Goal: Task Accomplishment & Management: Complete application form

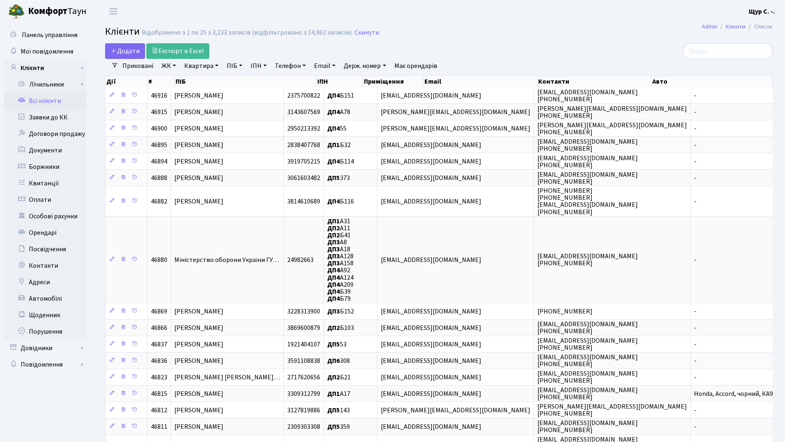
select select "25"
click at [195, 67] on link "Квартира" at bounding box center [201, 66] width 41 height 14
type input "315"
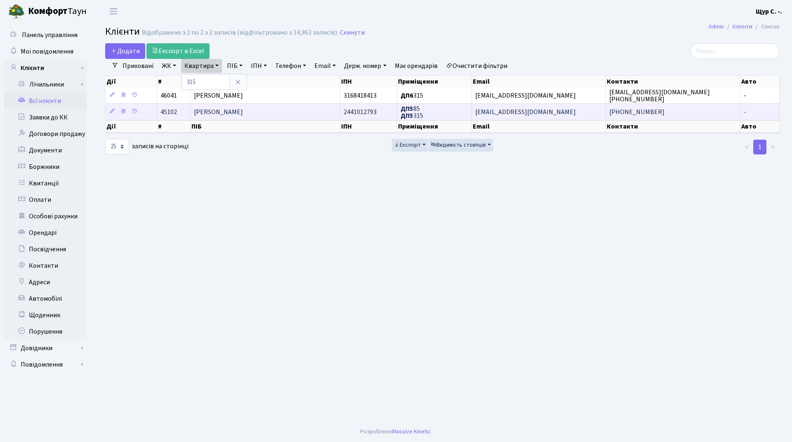
click at [236, 111] on span "Лопатюк Віктор Андрійович" at bounding box center [218, 112] width 49 height 9
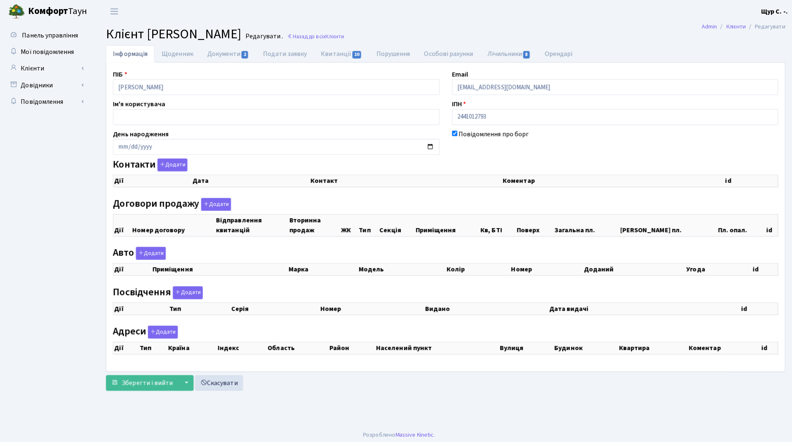
checkbox input "true"
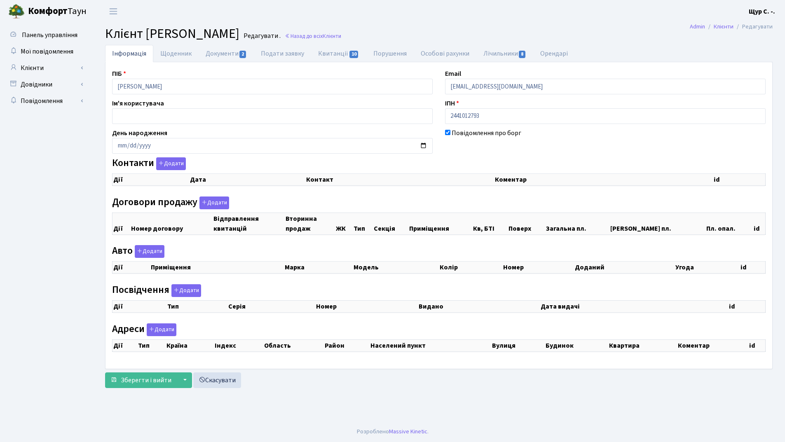
select select "25"
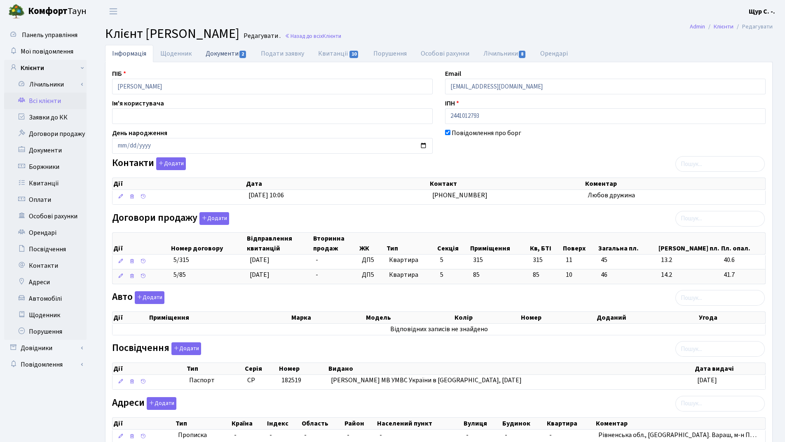
click at [226, 54] on link "Документи 2" at bounding box center [226, 53] width 55 height 17
select select "25"
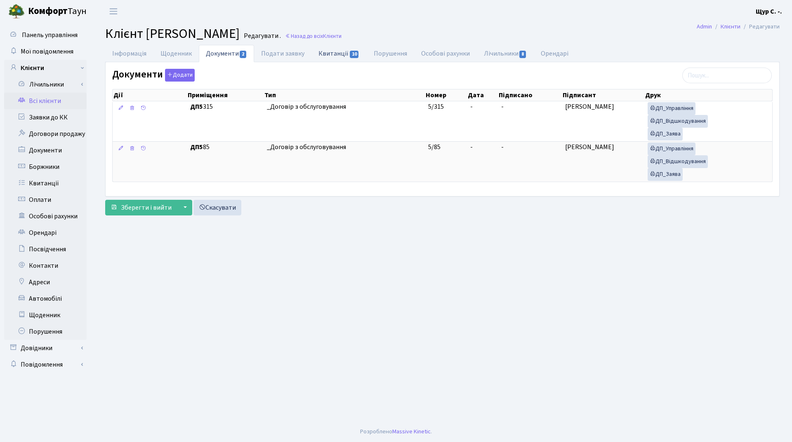
click at [338, 52] on link "Квитанції 10" at bounding box center [338, 53] width 55 height 17
select select "25"
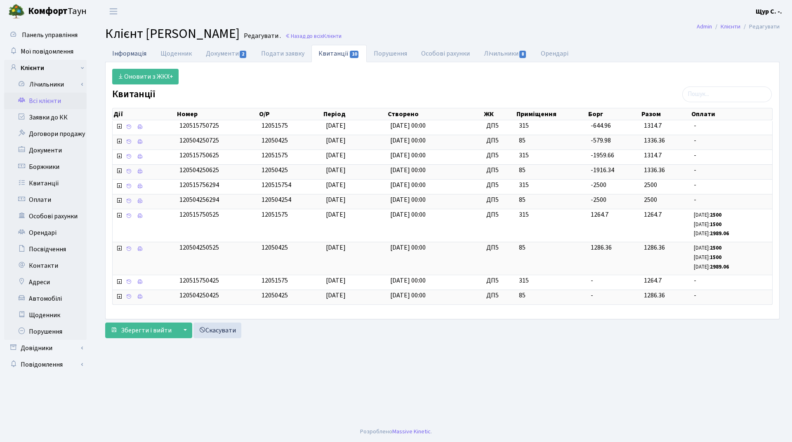
click at [122, 49] on link "Інформація" at bounding box center [129, 53] width 48 height 17
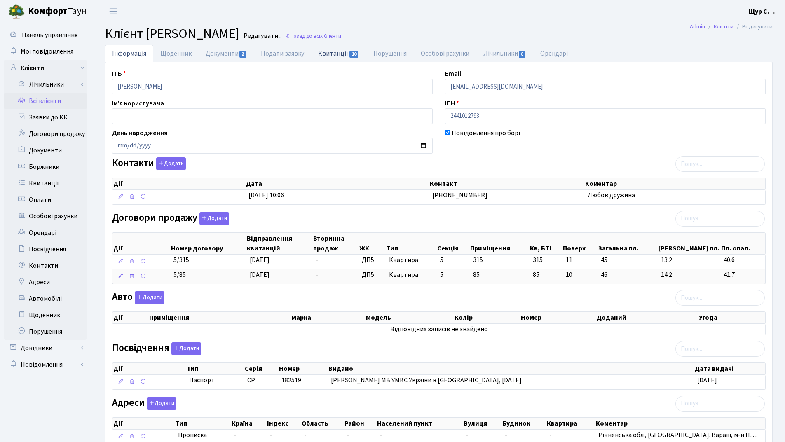
click at [338, 52] on link "Квитанції 10" at bounding box center [338, 53] width 55 height 17
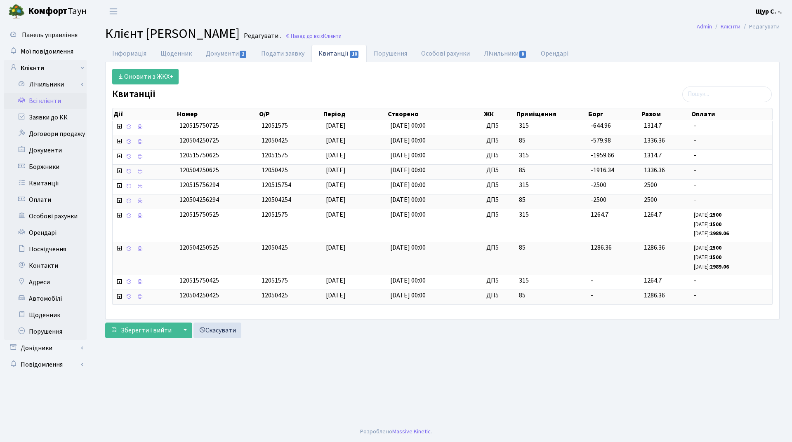
click at [41, 99] on link "Всі клієнти" at bounding box center [45, 101] width 82 height 16
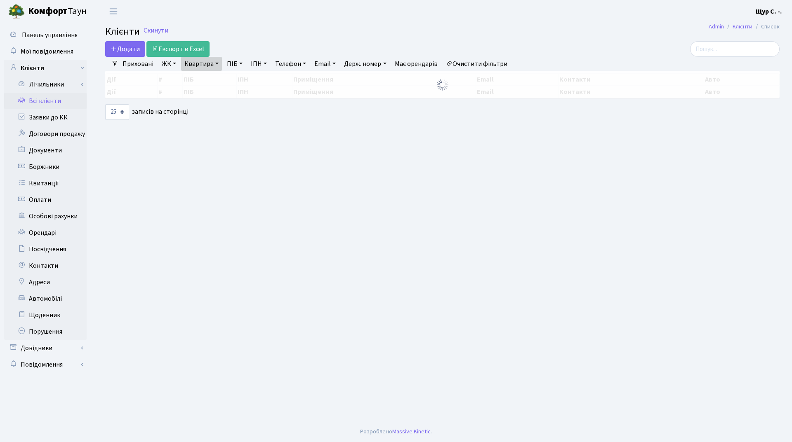
select select "25"
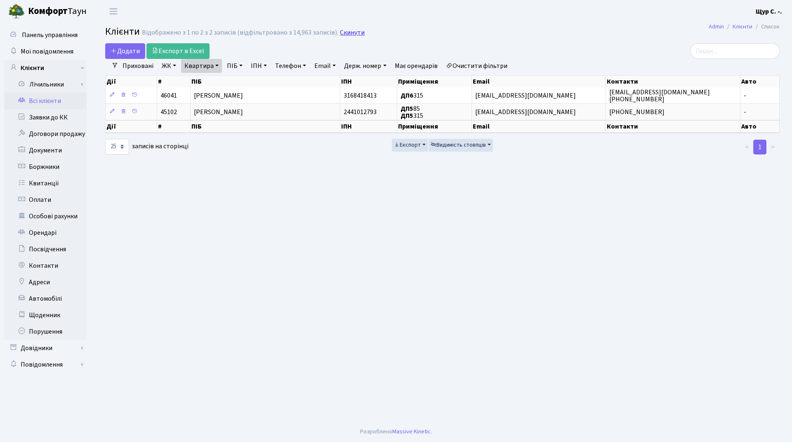
click at [344, 29] on link "Скинути" at bounding box center [352, 33] width 25 height 8
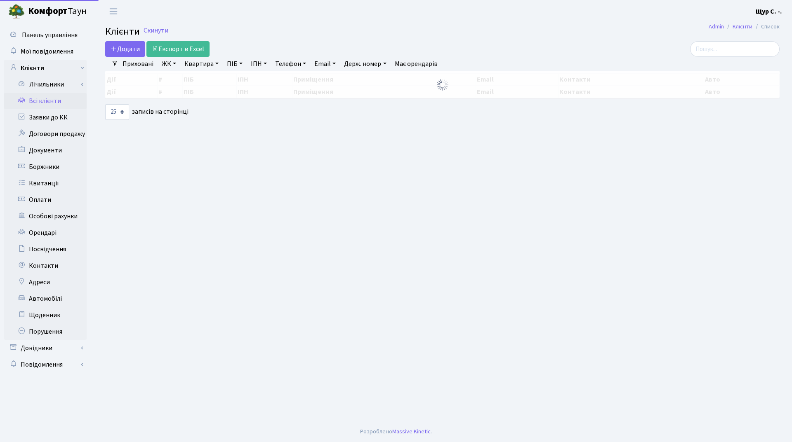
select select "25"
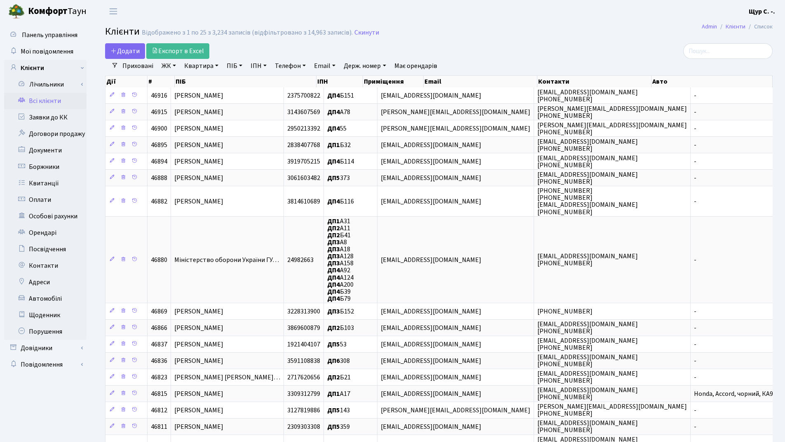
click at [202, 64] on link "Квартира" at bounding box center [201, 66] width 41 height 14
type input "375"
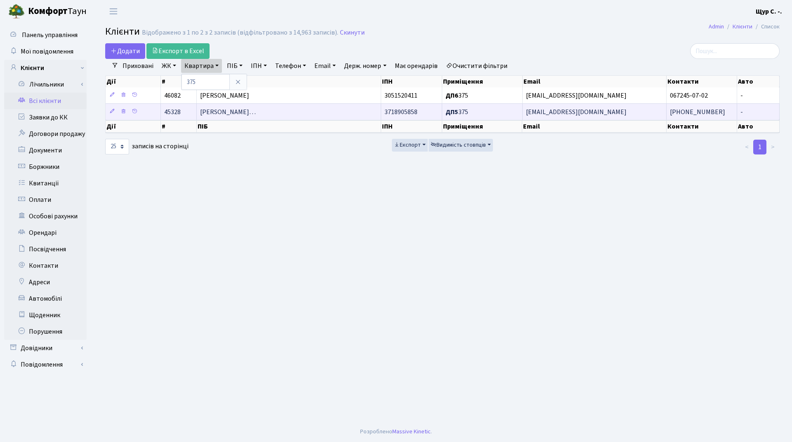
click at [227, 119] on td "Колісниченко Данило Олександрови…" at bounding box center [289, 111] width 184 height 16
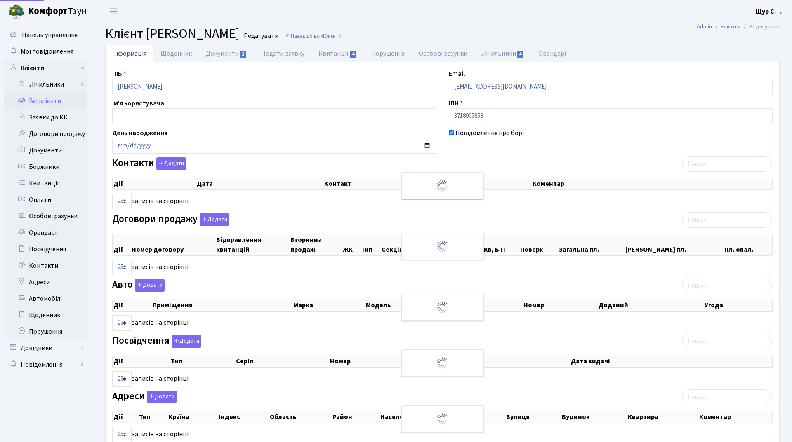
select select "25"
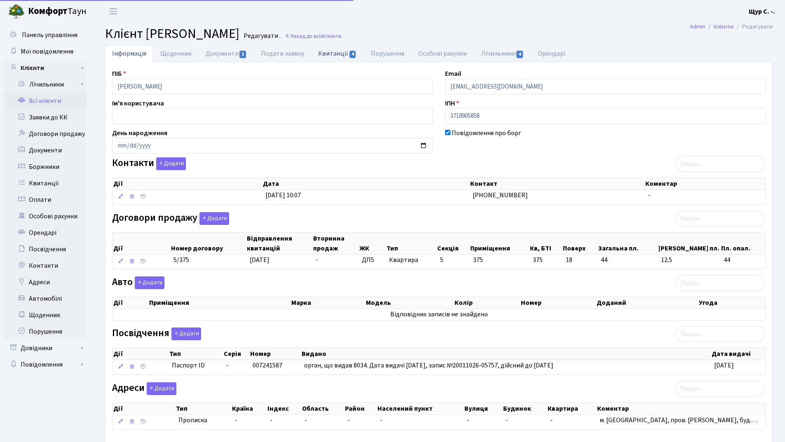
click at [341, 49] on link "Квитанції 4" at bounding box center [337, 53] width 52 height 17
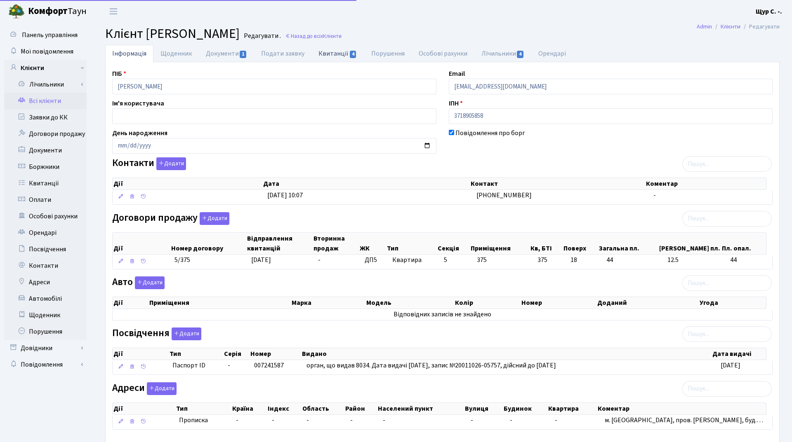
select select "25"
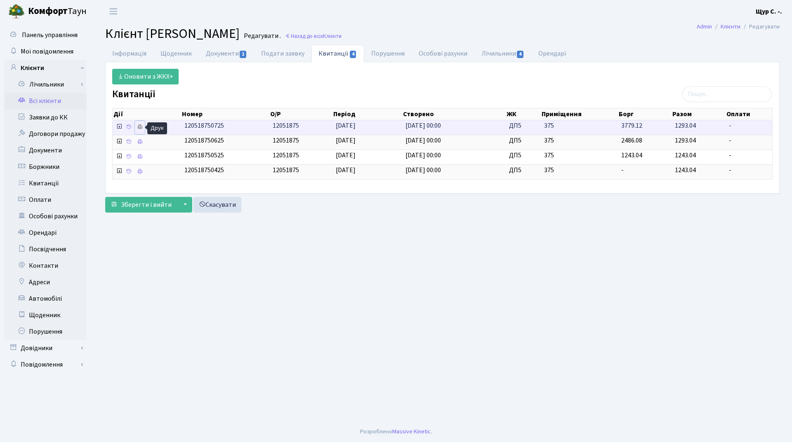
click at [140, 127] on icon at bounding box center [140, 127] width 6 height 6
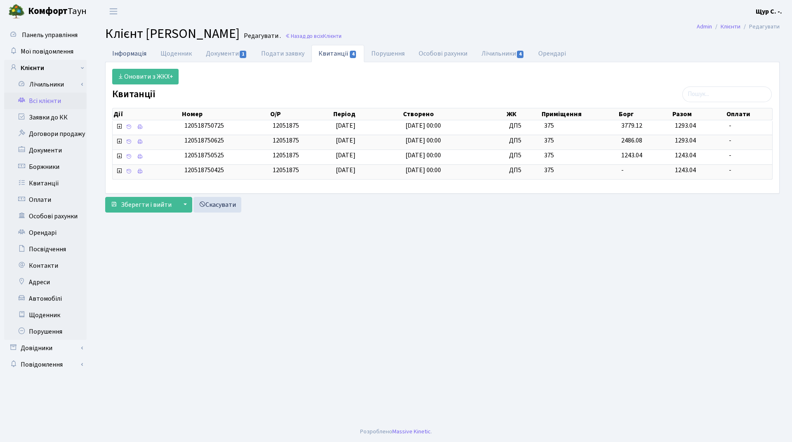
click at [125, 57] on link "Інформація" at bounding box center [129, 53] width 48 height 17
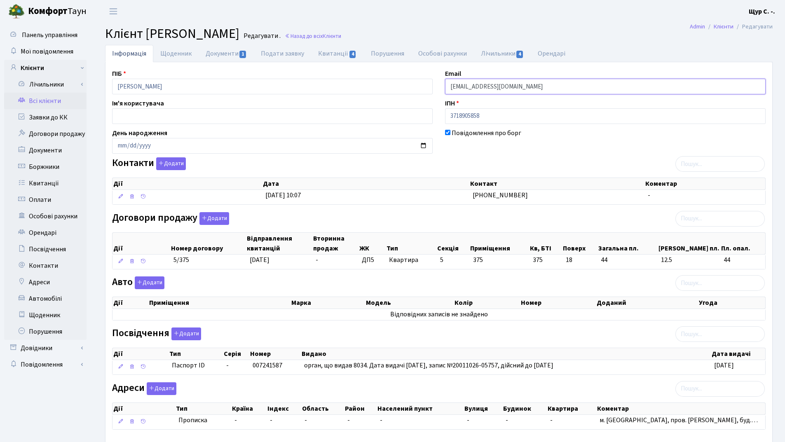
drag, startPoint x: 541, startPoint y: 87, endPoint x: 382, endPoint y: 85, distance: 158.3
click at [382, 85] on div "ПІБ Колісниченко Данило Олександрович Email kt45328@comfort-town.com.ua Ім'я ко…" at bounding box center [439, 253] width 666 height 368
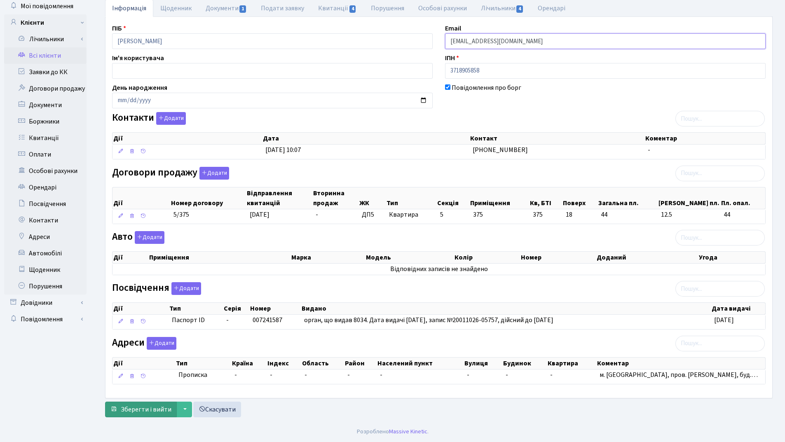
type input "kolisnichsp@gmail.com"
click at [146, 412] on span "Зберегти і вийти" at bounding box center [146, 409] width 51 height 9
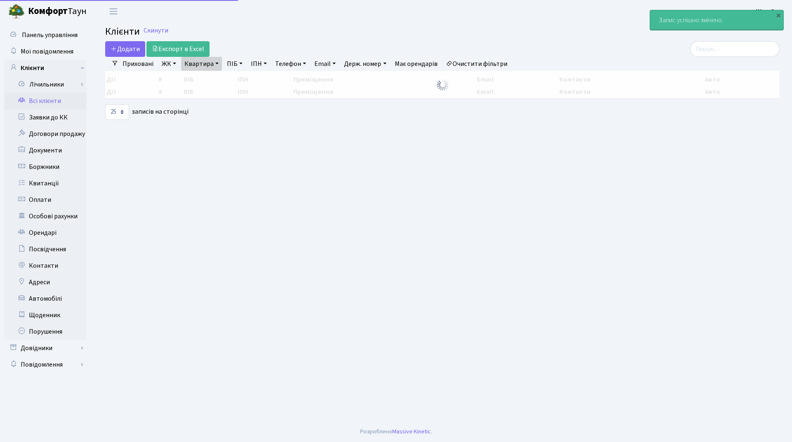
select select "25"
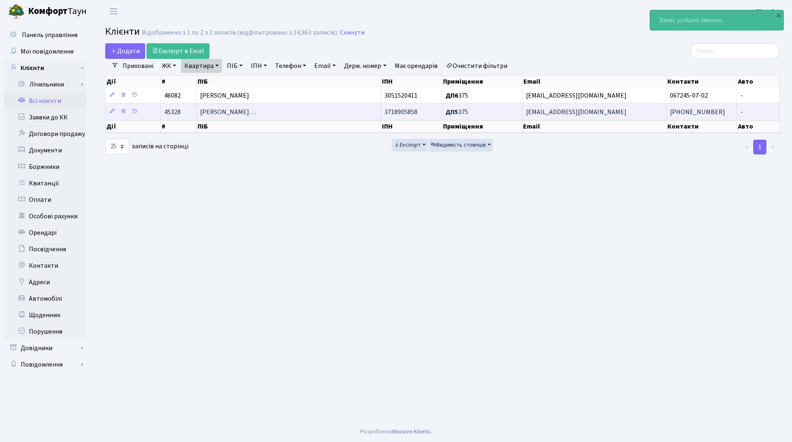
click at [256, 115] on span "Колісниченко Данило Олександрови…" at bounding box center [228, 112] width 56 height 9
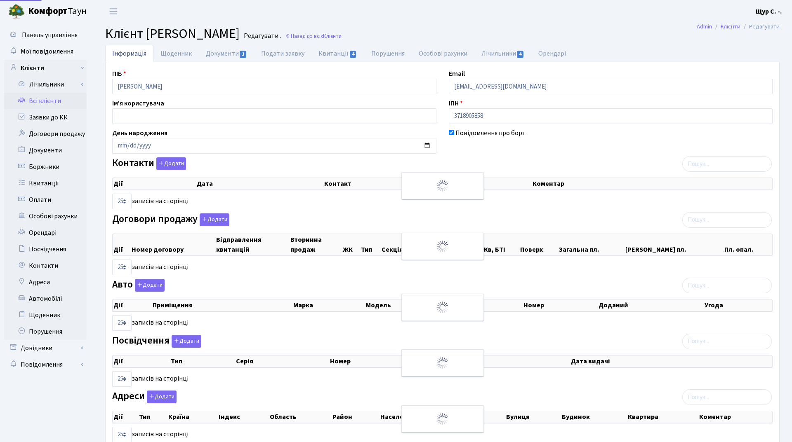
select select "25"
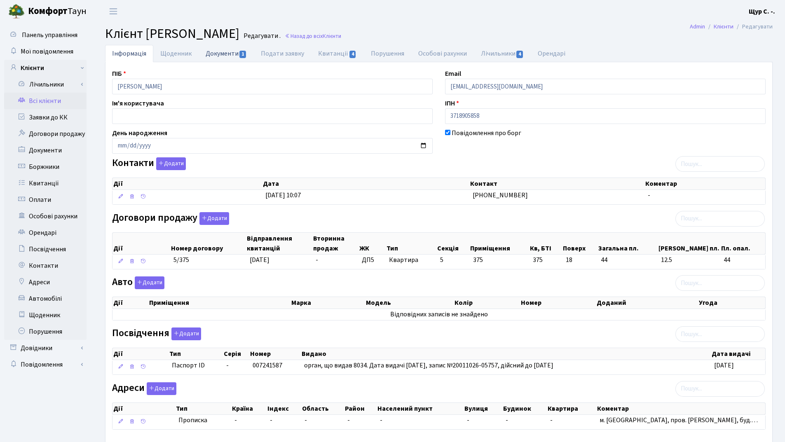
click at [223, 55] on link "Документи 1" at bounding box center [226, 53] width 55 height 17
select select "25"
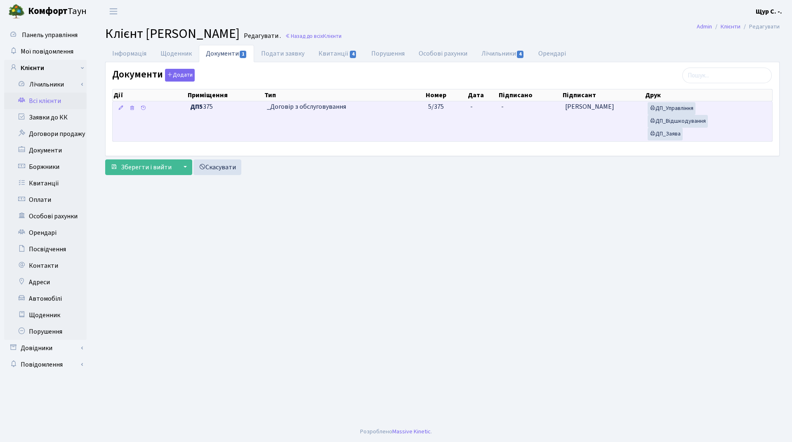
click at [360, 118] on td "_Договір з обслуговування" at bounding box center [344, 121] width 162 height 40
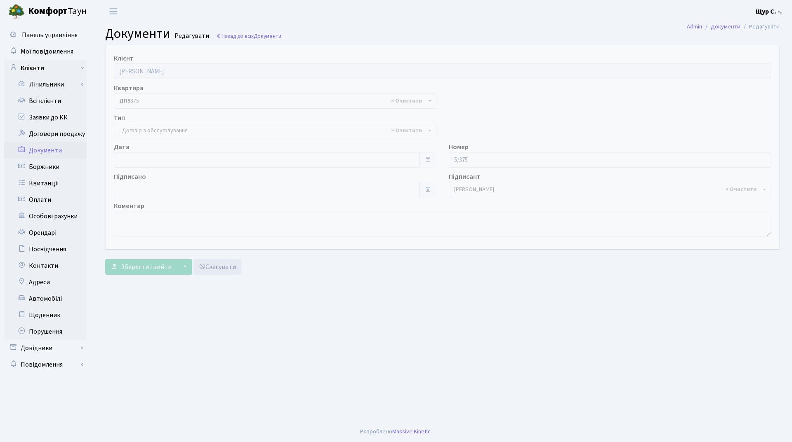
select select "289"
type input "[DATE]"
click at [151, 163] on input "[DATE]" at bounding box center [267, 160] width 306 height 16
click at [283, 304] on main "Admin Документи Редагувати Документи Редагувати . Назад до всіх Документи Клієн…" at bounding box center [442, 222] width 699 height 399
type input "[DATE]"
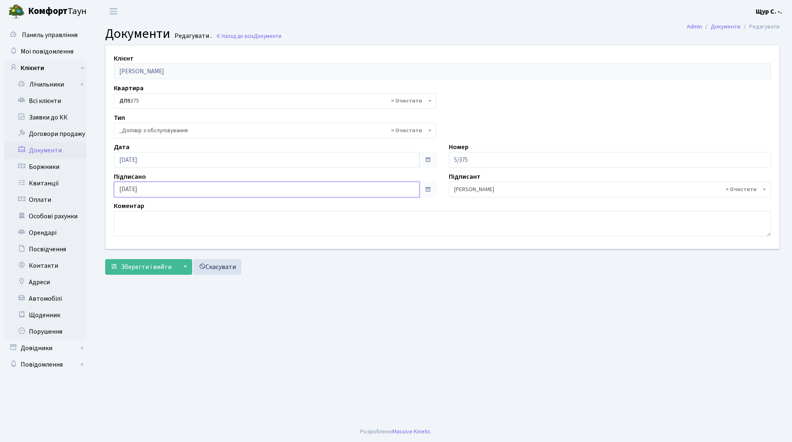
click at [168, 191] on input "[DATE]" at bounding box center [267, 190] width 306 height 16
click at [335, 318] on main "Admin Документи Редагувати Документи Редагувати . Назад до всіх Документи Клієн…" at bounding box center [442, 222] width 699 height 399
click at [136, 270] on span "Зберегти і вийти" at bounding box center [146, 267] width 51 height 9
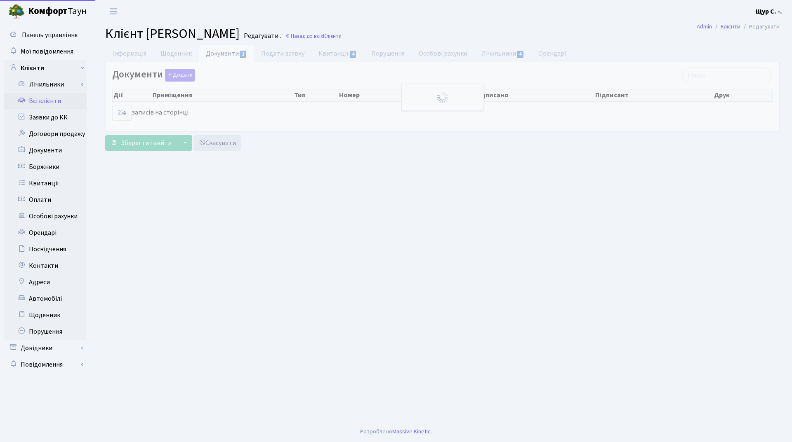
select select "25"
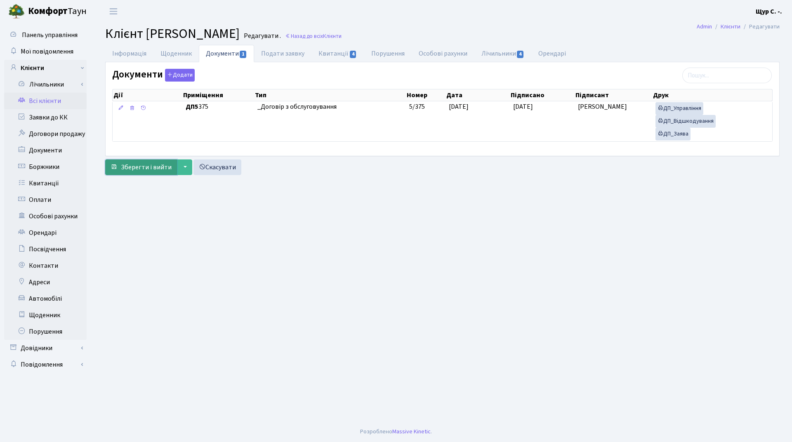
click at [137, 168] on span "Зберегти і вийти" at bounding box center [146, 167] width 51 height 9
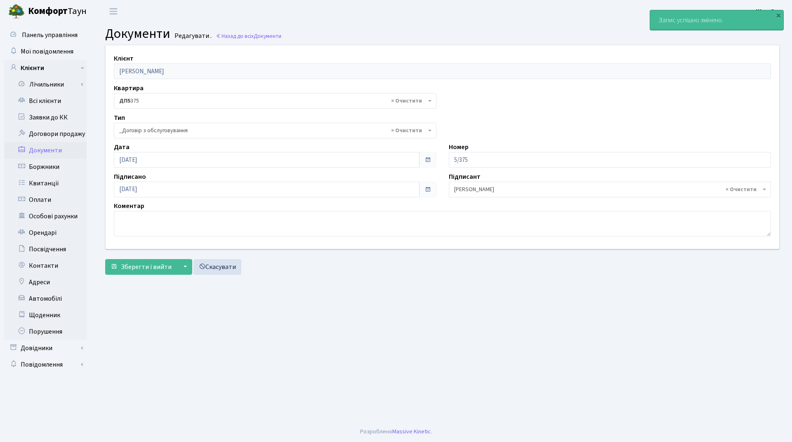
select select "289"
click at [52, 101] on link "Всі клієнти" at bounding box center [45, 101] width 82 height 16
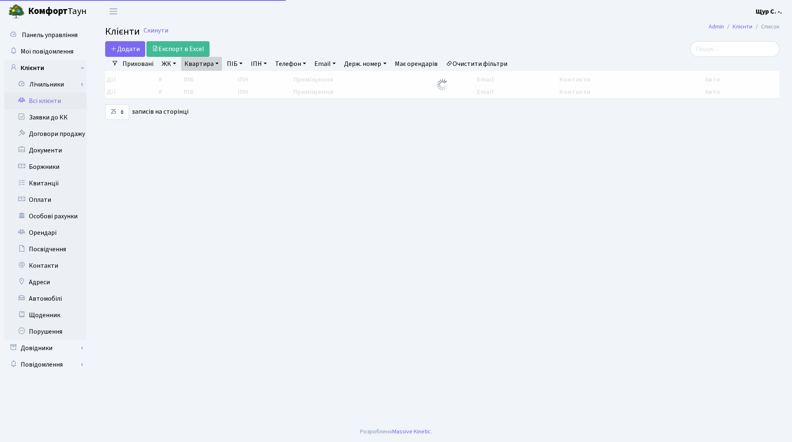
select select "25"
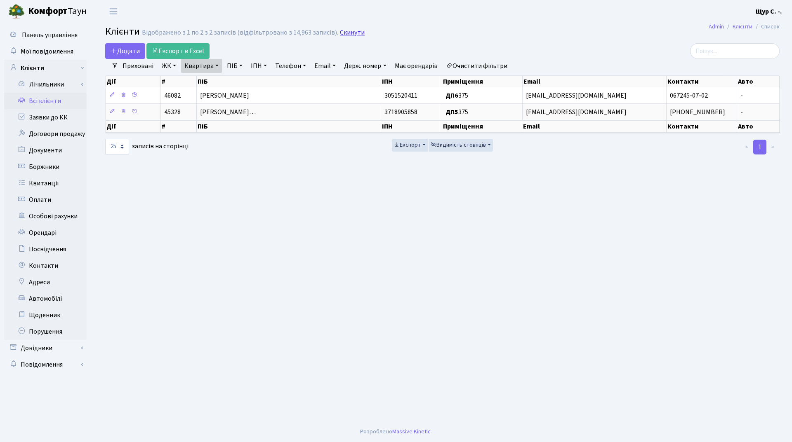
click at [348, 30] on link "Скинути" at bounding box center [352, 33] width 25 height 8
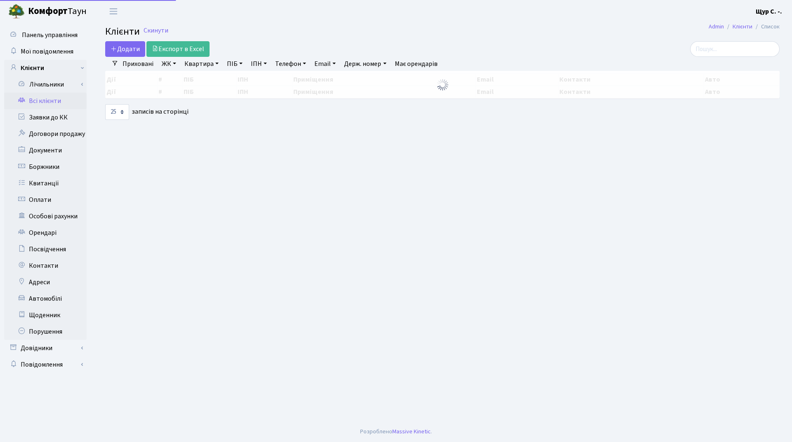
select select "25"
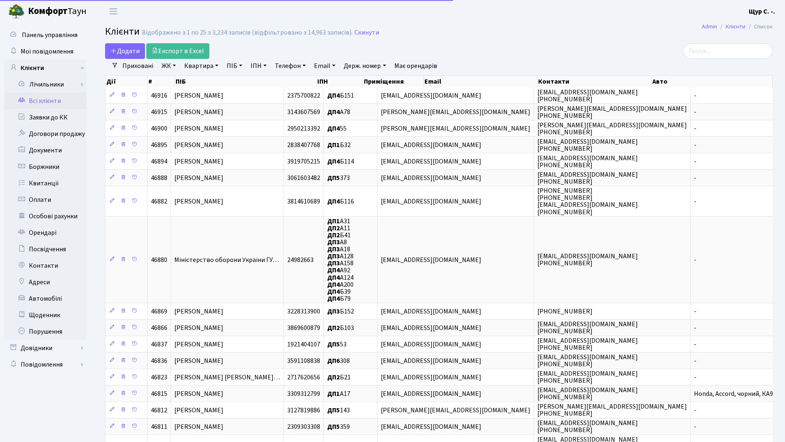
click at [199, 65] on link "Квартира" at bounding box center [201, 66] width 41 height 14
type input "б127"
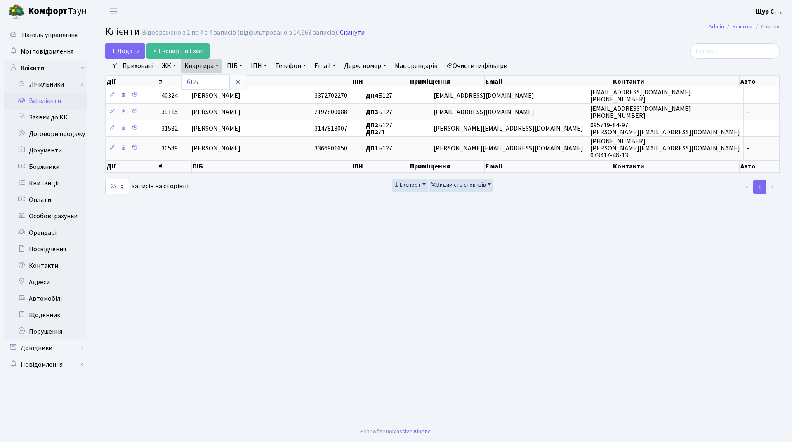
click at [351, 33] on link "Скинути" at bounding box center [352, 33] width 25 height 8
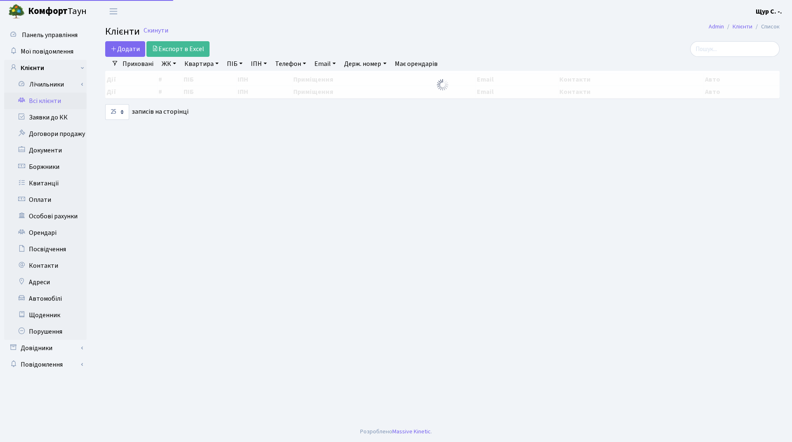
select select "25"
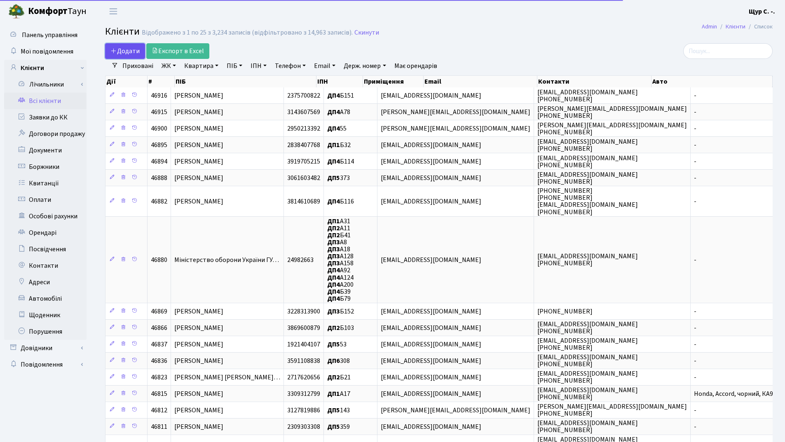
click at [127, 51] on span "Додати" at bounding box center [125, 51] width 29 height 9
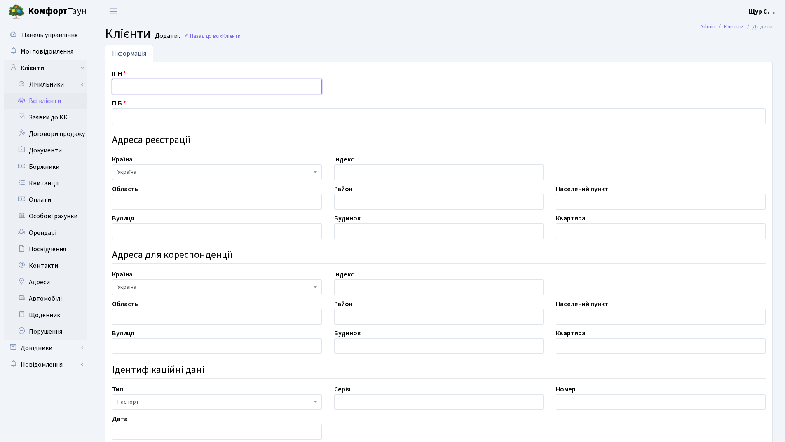
click at [132, 82] on input "text" at bounding box center [217, 87] width 210 height 16
type input "3646400138"
click at [143, 118] on input "text" at bounding box center [439, 116] width 654 height 16
type input "[PERSON_NAME]"
click at [135, 202] on input "text" at bounding box center [217, 202] width 210 height 16
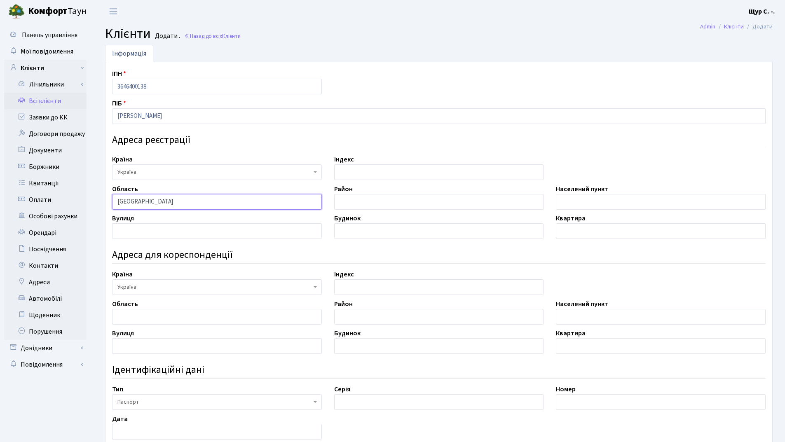
type input "Донецька"
click at [602, 201] on input "text" at bounding box center [661, 202] width 210 height 16
type input "Донецьк"
click at [198, 230] on input "text" at bounding box center [217, 231] width 210 height 16
type input "пр-т Панфілова"
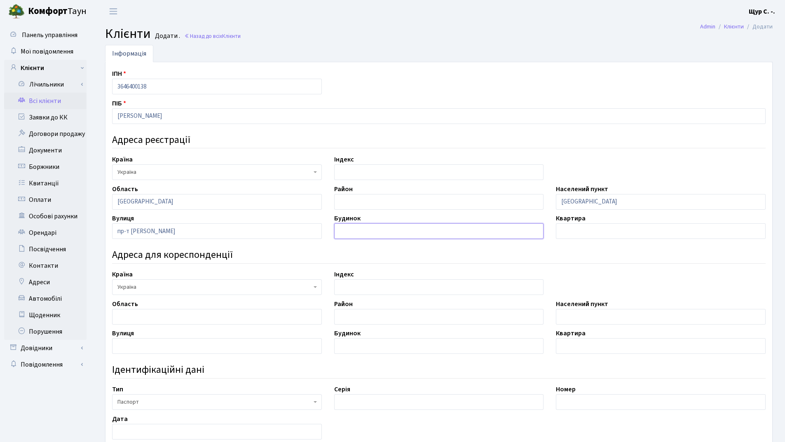
click at [372, 233] on input "text" at bounding box center [439, 231] width 210 height 16
type input "20Б"
click at [591, 230] on input "text" at bounding box center [661, 231] width 210 height 16
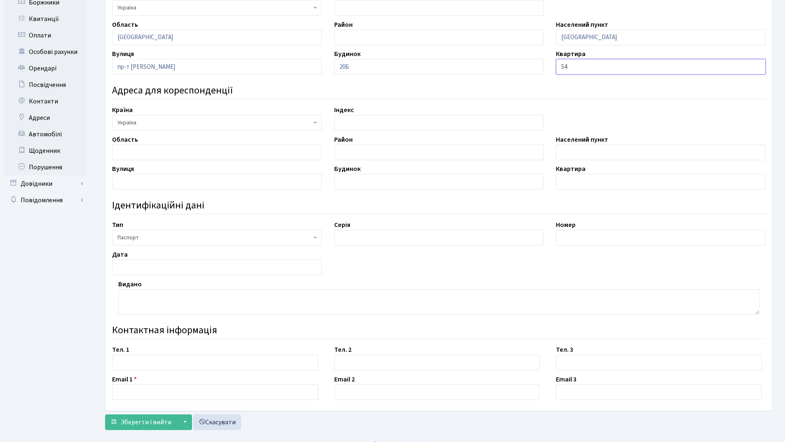
scroll to position [165, 0]
type input "54"
click at [365, 243] on input "text" at bounding box center [439, 238] width 210 height 16
type input "ТТ"
click at [567, 237] on input "text" at bounding box center [661, 238] width 210 height 16
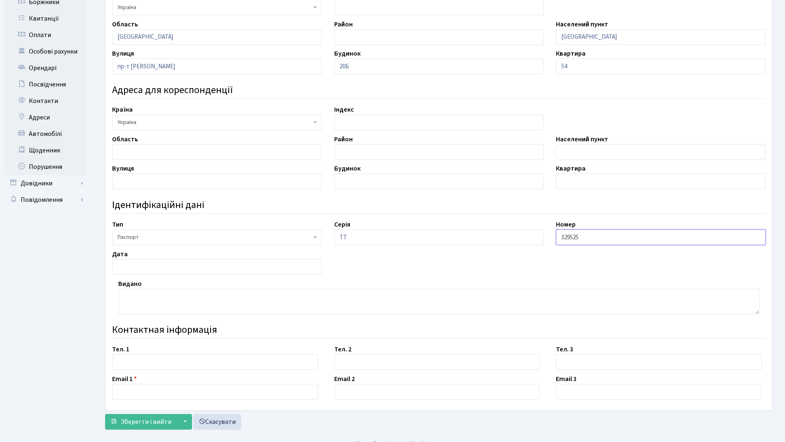
type input "329525"
click at [153, 268] on input "text" at bounding box center [217, 267] width 210 height 16
type input "17.12.2015"
click at [123, 297] on textarea at bounding box center [439, 302] width 642 height 26
type textarea "Дарницьким РВ ГУ ДМС України в місті Києві"
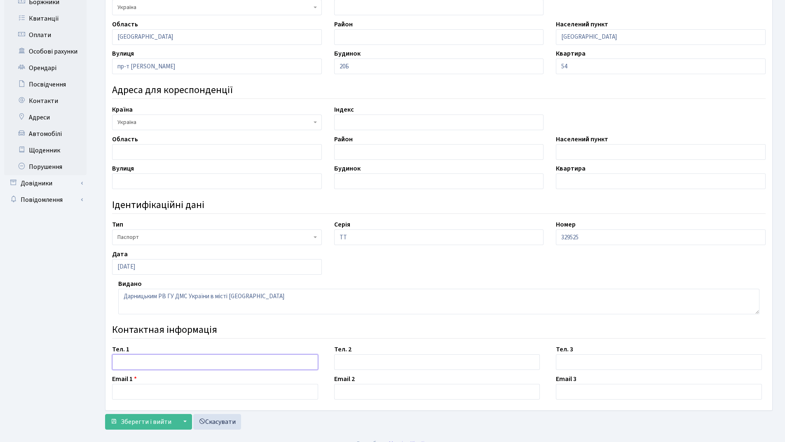
click at [130, 362] on input "text" at bounding box center [215, 363] width 206 height 16
type input "099-248-01-40"
click at [134, 389] on input "text" at bounding box center [215, 392] width 206 height 16
type input "[EMAIL_ADDRESS][DOMAIN_NAME]"
click at [160, 421] on span "Зберегти і вийти" at bounding box center [146, 422] width 51 height 9
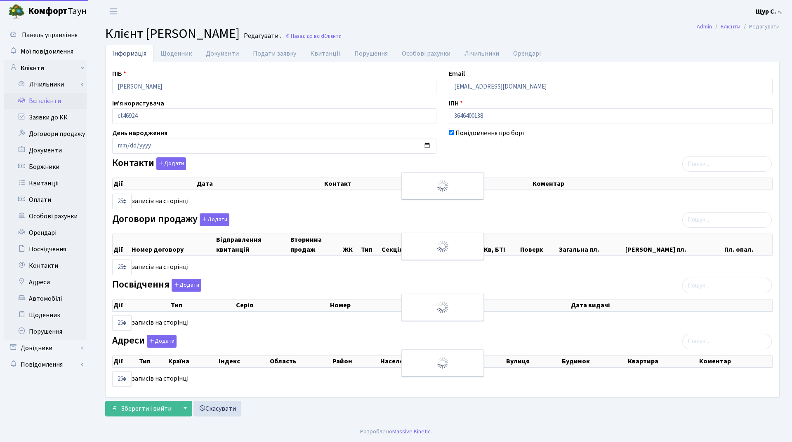
select select "25"
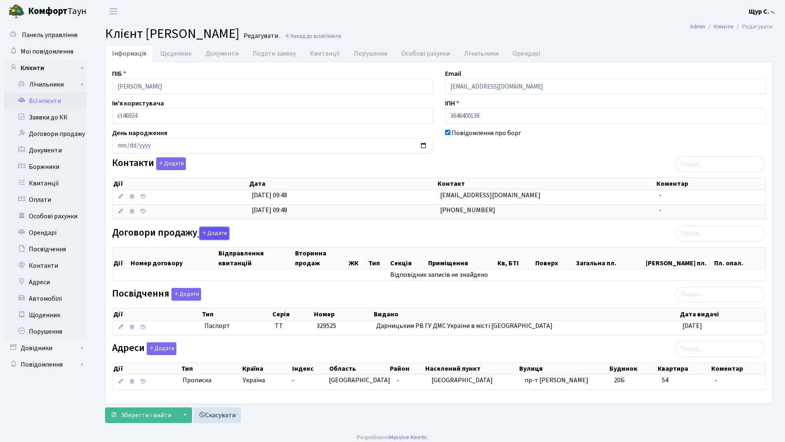
click at [208, 232] on button "Додати" at bounding box center [215, 233] width 30 height 13
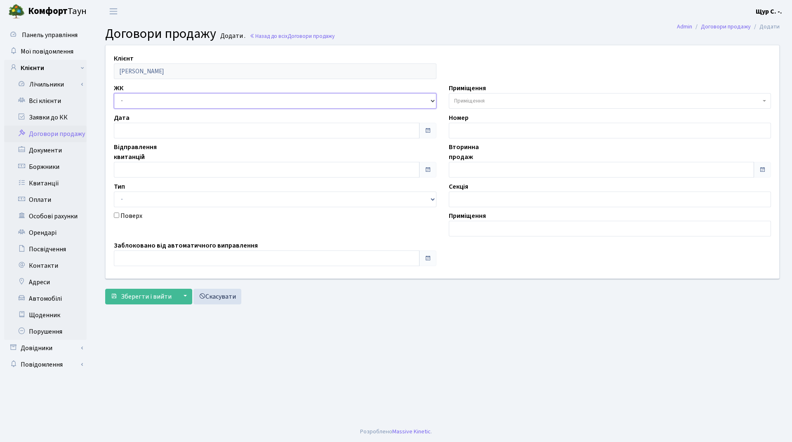
click at [138, 99] on select "- ДП1, вул. Некрасова, 10а ДП2, вул. Некрасова, 12а ДП3, вул. Некрасова, 10 ДП4…" at bounding box center [275, 101] width 322 height 16
select select "310"
click at [114, 93] on select "- ДП1, вул. Некрасова, 10а ДП2, вул. Некрасова, 12а ДП3, вул. Некрасова, 10 ДП4…" at bounding box center [275, 101] width 322 height 16
select select
click at [137, 167] on input "text" at bounding box center [267, 170] width 306 height 16
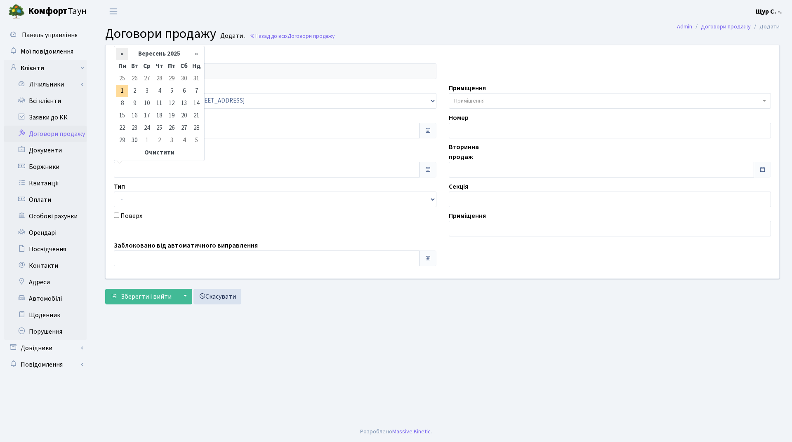
click at [124, 53] on th "«" at bounding box center [122, 54] width 12 height 12
click at [157, 127] on td "28" at bounding box center [159, 128] width 12 height 12
type input "[DATE]"
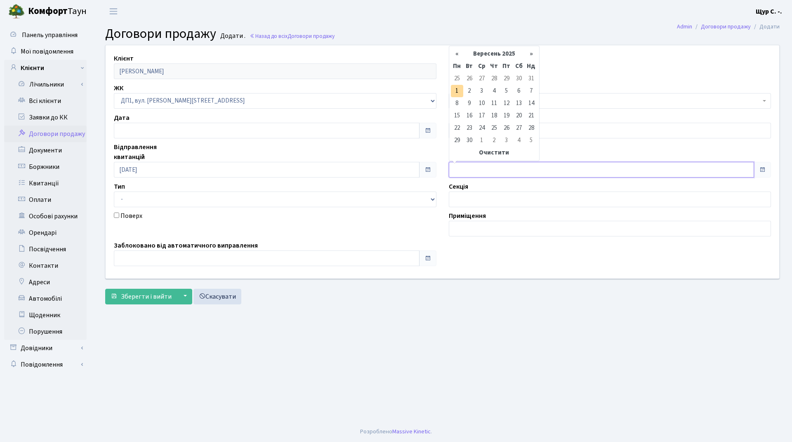
click at [491, 167] on input "text" at bounding box center [602, 170] width 306 height 16
click at [459, 52] on th "«" at bounding box center [457, 54] width 12 height 12
click at [493, 126] on td "28" at bounding box center [494, 128] width 12 height 12
type input "28.08.2025"
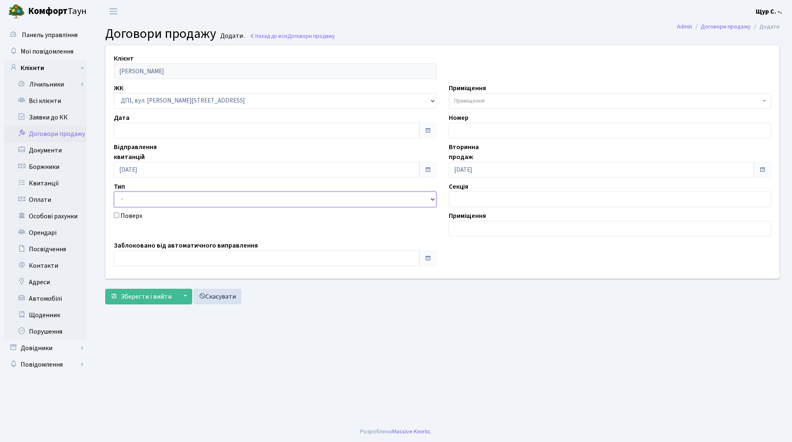
click at [245, 195] on select "- Квартира Комерція Нежитлове Паркінг" at bounding box center [275, 200] width 322 height 16
select select "269"
click at [114, 192] on select "- Квартира Комерція Нежитлове Паркінг" at bounding box center [275, 200] width 322 height 16
click at [473, 101] on span "Приміщення" at bounding box center [469, 101] width 31 height 8
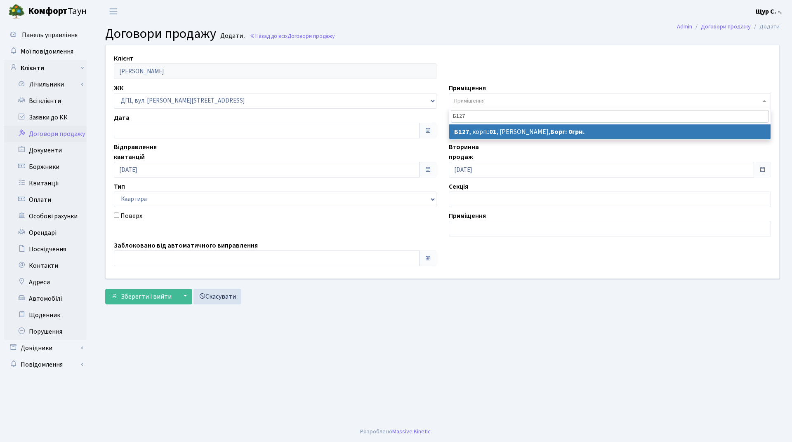
type input "Б127"
select select "30445"
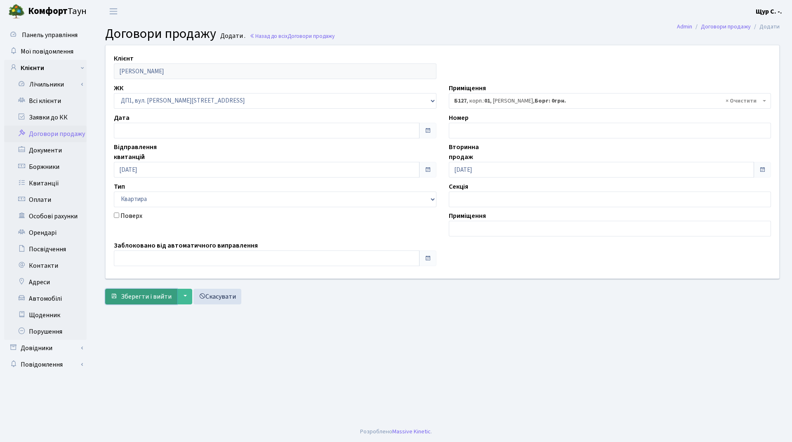
click at [141, 300] on span "Зберегти і вийти" at bounding box center [146, 296] width 51 height 9
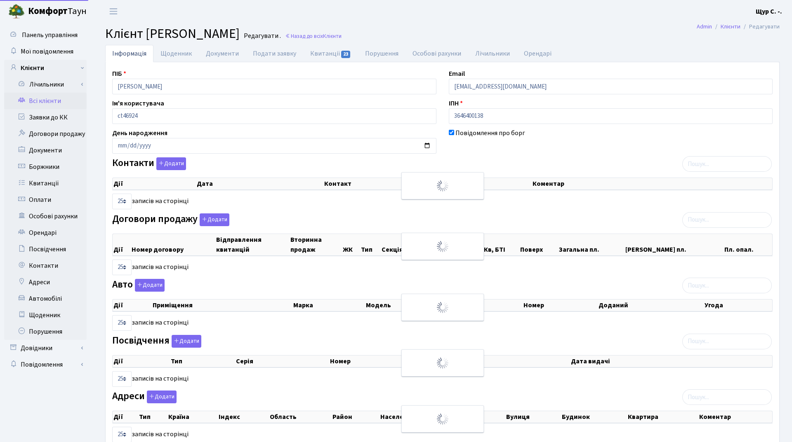
select select "25"
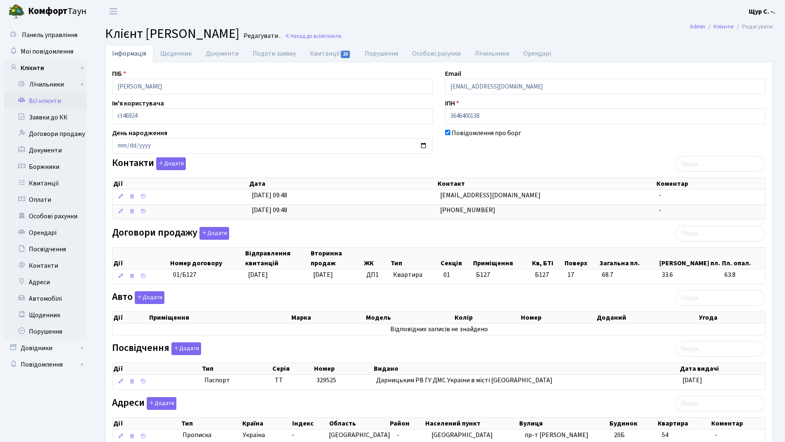
click at [42, 101] on link "Всі клієнти" at bounding box center [45, 101] width 82 height 16
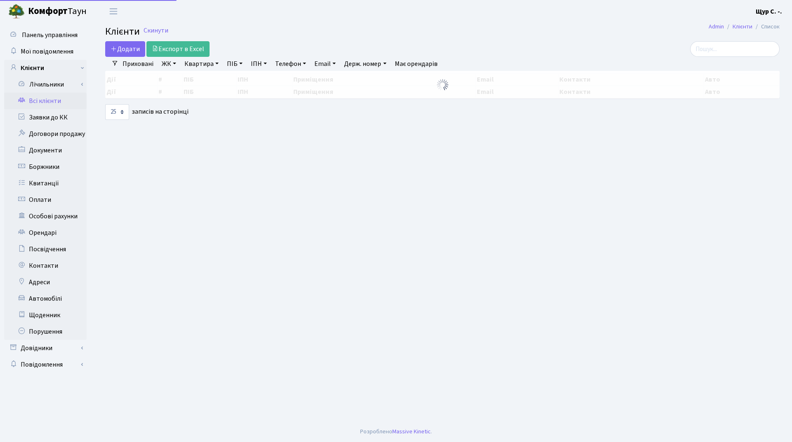
select select "25"
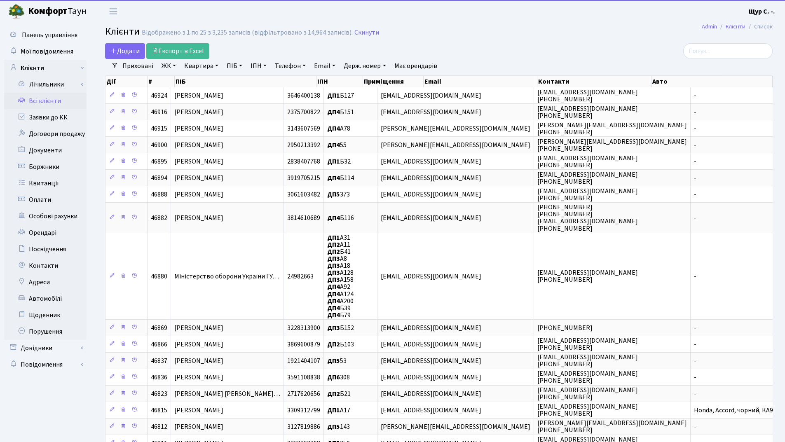
click at [193, 66] on link "Квартира" at bounding box center [201, 66] width 41 height 14
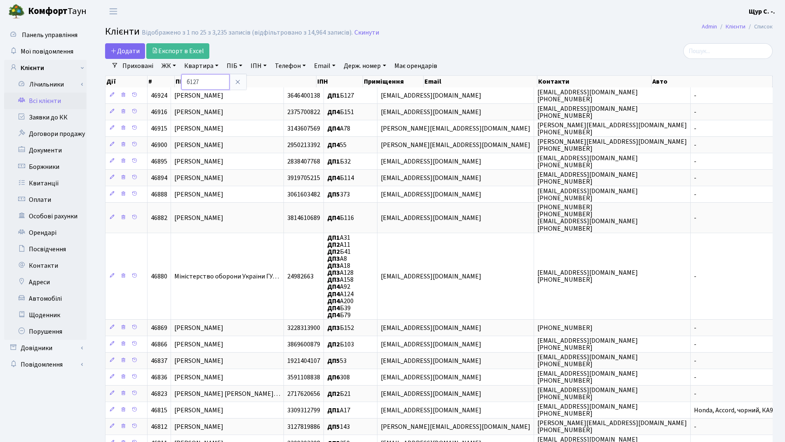
type input "б127"
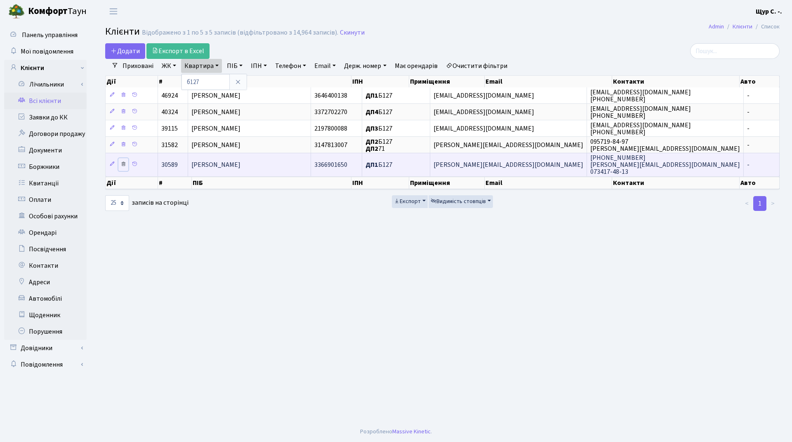
click at [124, 164] on icon at bounding box center [123, 164] width 6 height 6
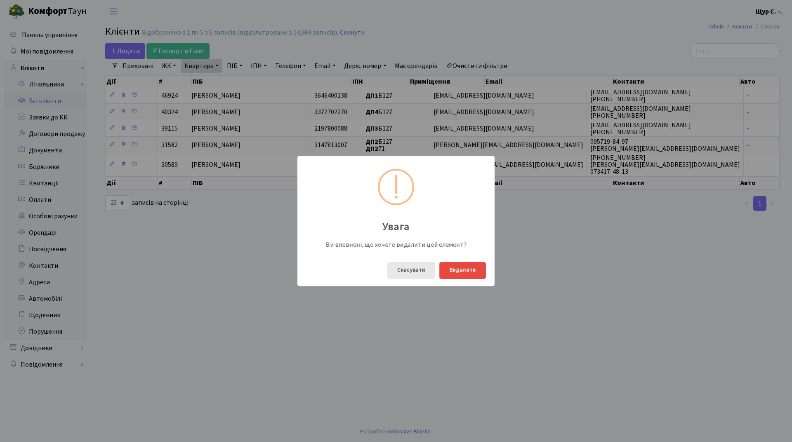
click at [421, 274] on button "Скасувати" at bounding box center [411, 270] width 48 height 17
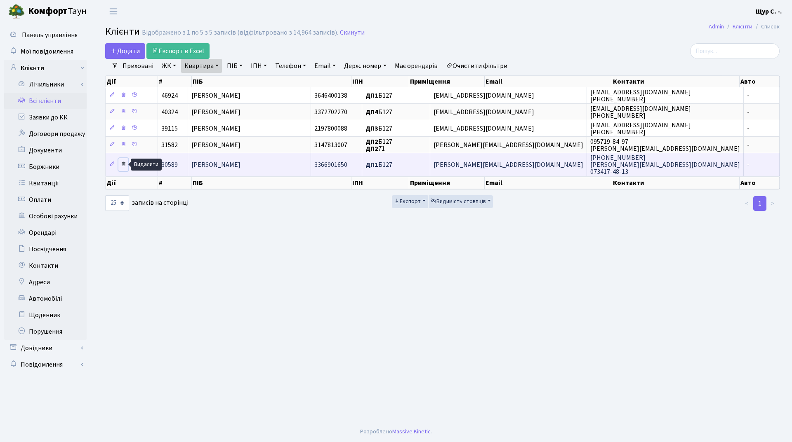
click at [122, 163] on icon at bounding box center [123, 164] width 6 height 6
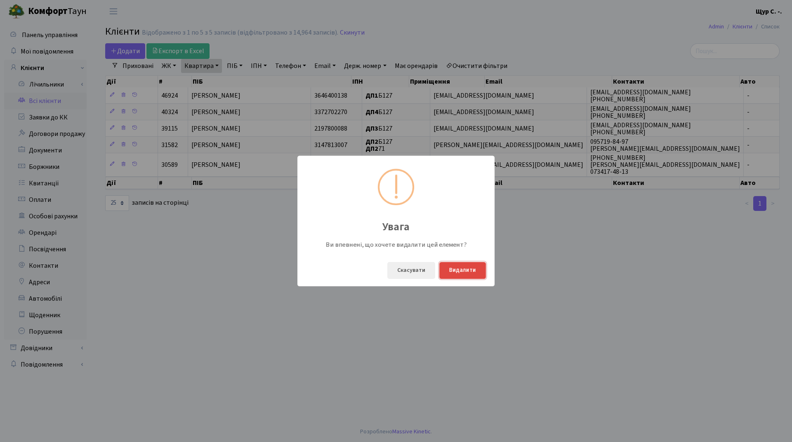
click at [472, 267] on button "Видалити" at bounding box center [462, 270] width 47 height 17
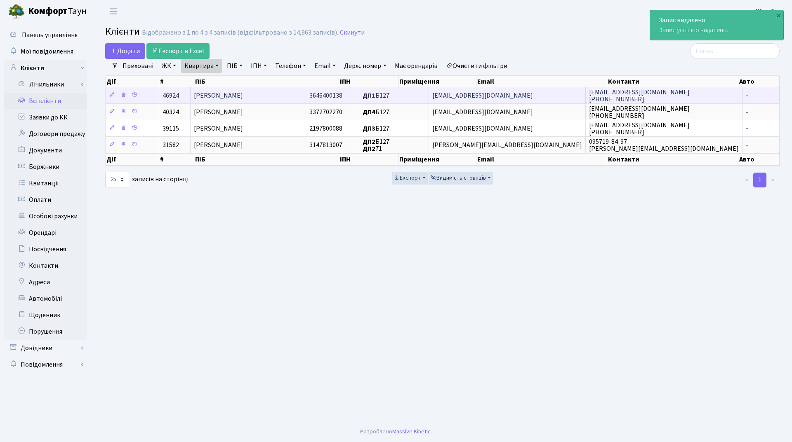
click at [299, 90] on td "[PERSON_NAME]" at bounding box center [247, 95] width 115 height 16
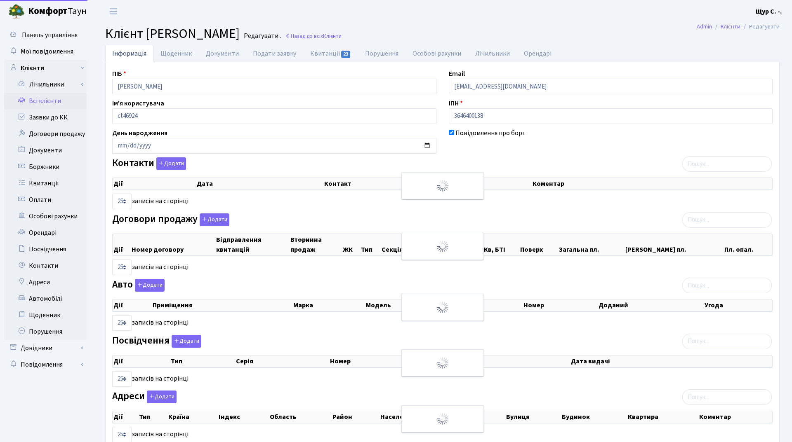
select select "25"
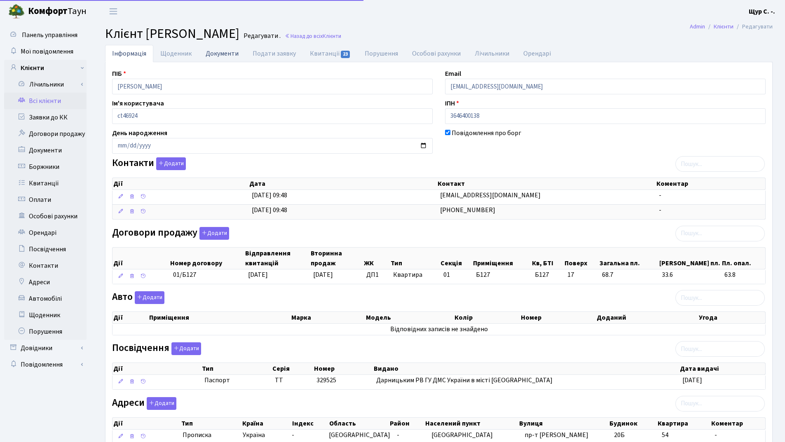
click at [213, 45] on link "Документи" at bounding box center [222, 53] width 47 height 17
select select "25"
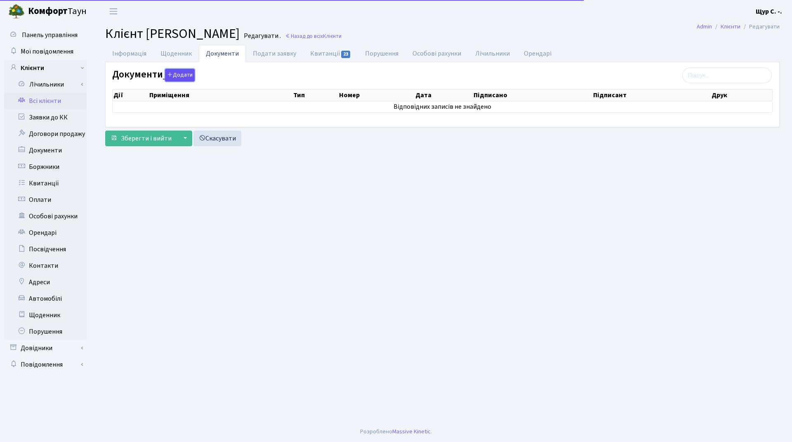
click at [179, 78] on button "Додати" at bounding box center [180, 75] width 30 height 13
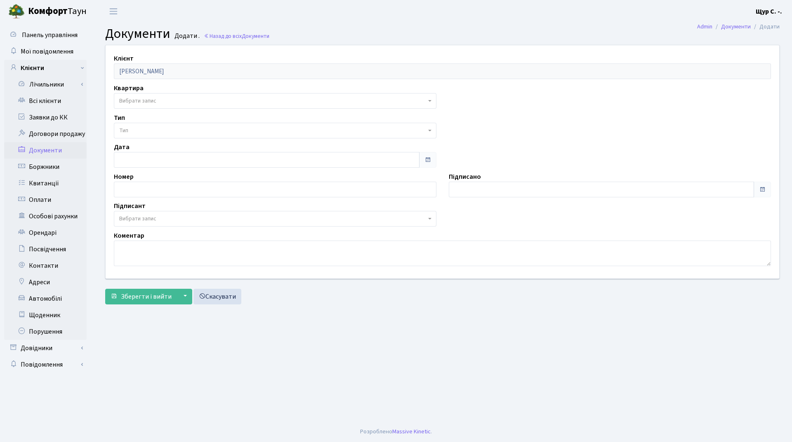
click at [168, 99] on span "Вибрати запис" at bounding box center [272, 101] width 307 height 8
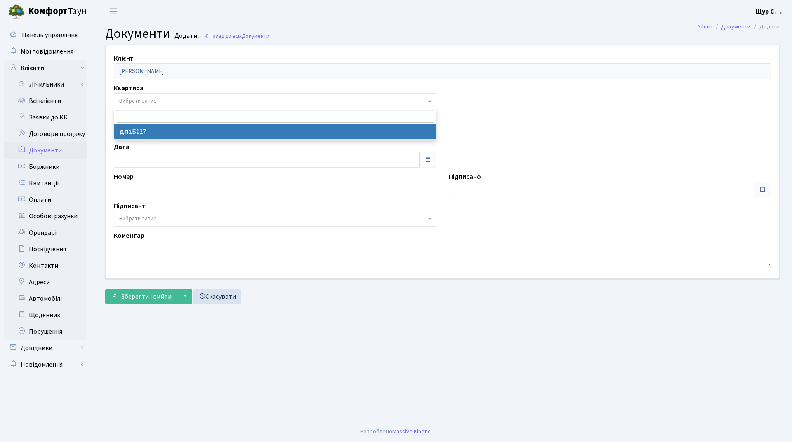
select select "178617"
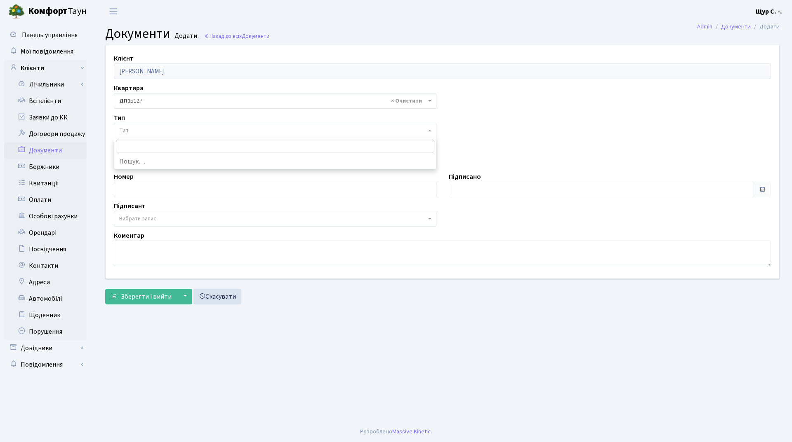
click at [170, 131] on span "Тип" at bounding box center [272, 131] width 307 height 8
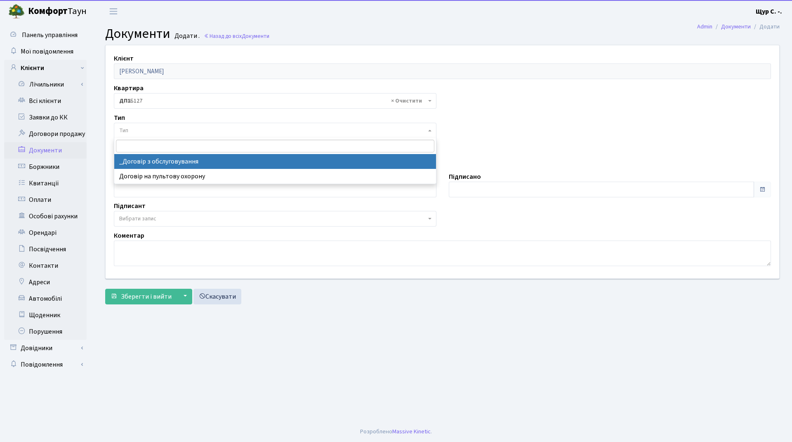
select select "289"
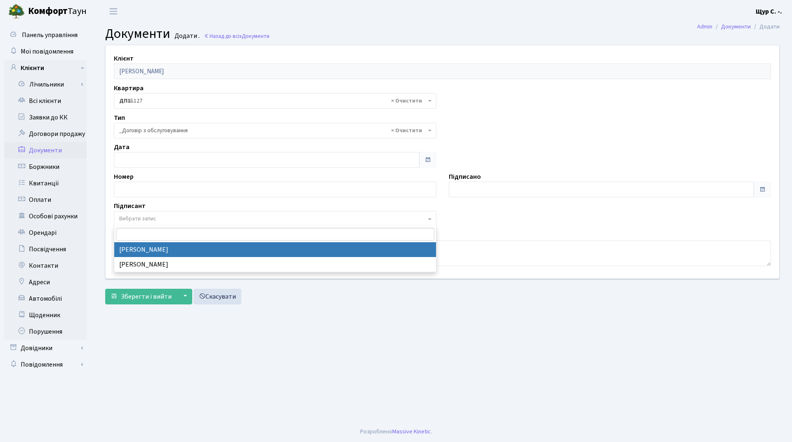
click at [186, 220] on span "Вибрати запис" at bounding box center [272, 219] width 307 height 8
select select "74"
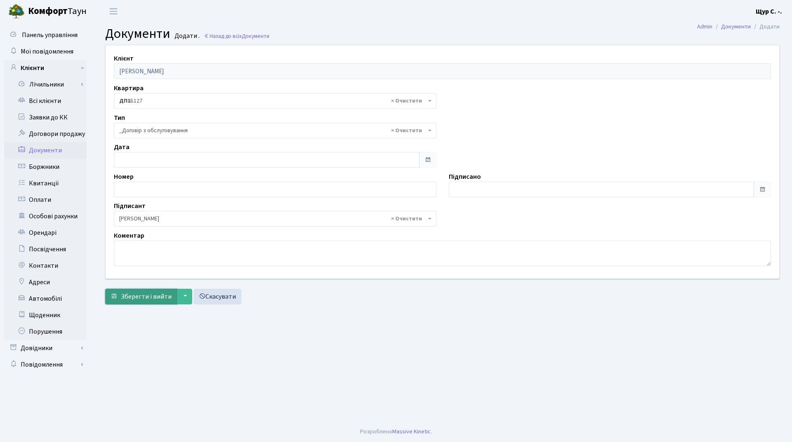
click at [138, 301] on button "Зберегти і вийти" at bounding box center [141, 297] width 72 height 16
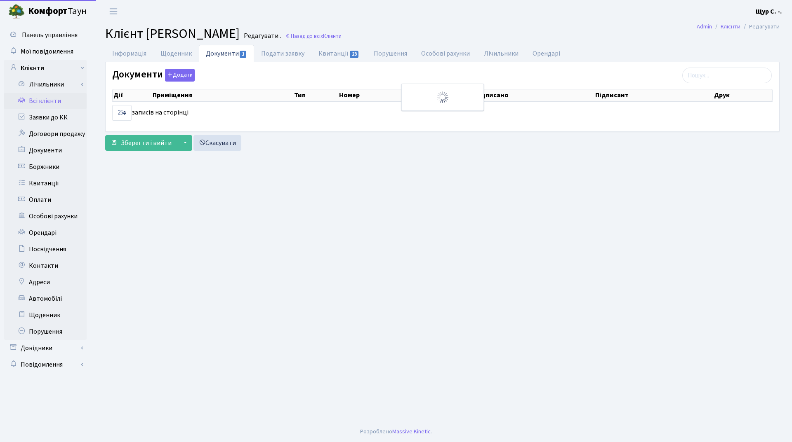
select select "25"
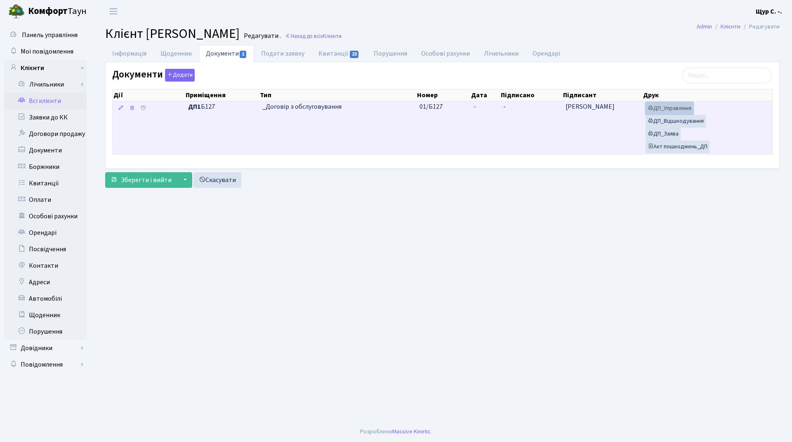
click at [672, 109] on link "ДП_Управління" at bounding box center [669, 108] width 48 height 13
click at [677, 118] on link "ДП_Відшкодування" at bounding box center [675, 121] width 60 height 13
click at [671, 132] on link "ДП_Заява" at bounding box center [662, 134] width 35 height 13
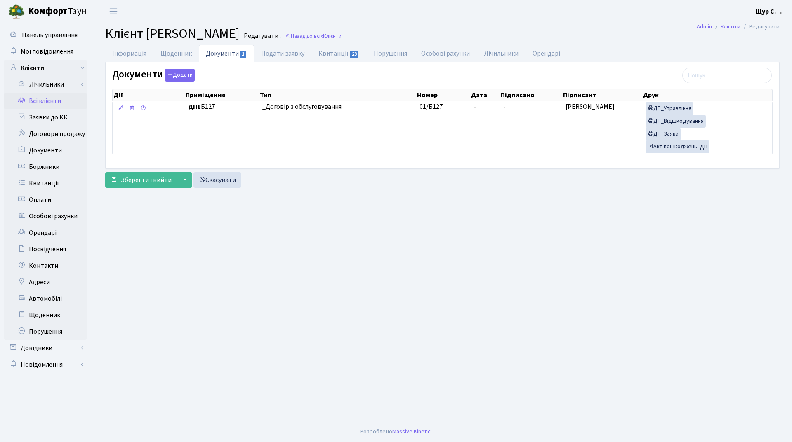
click at [37, 99] on link "Всі клієнти" at bounding box center [45, 101] width 82 height 16
